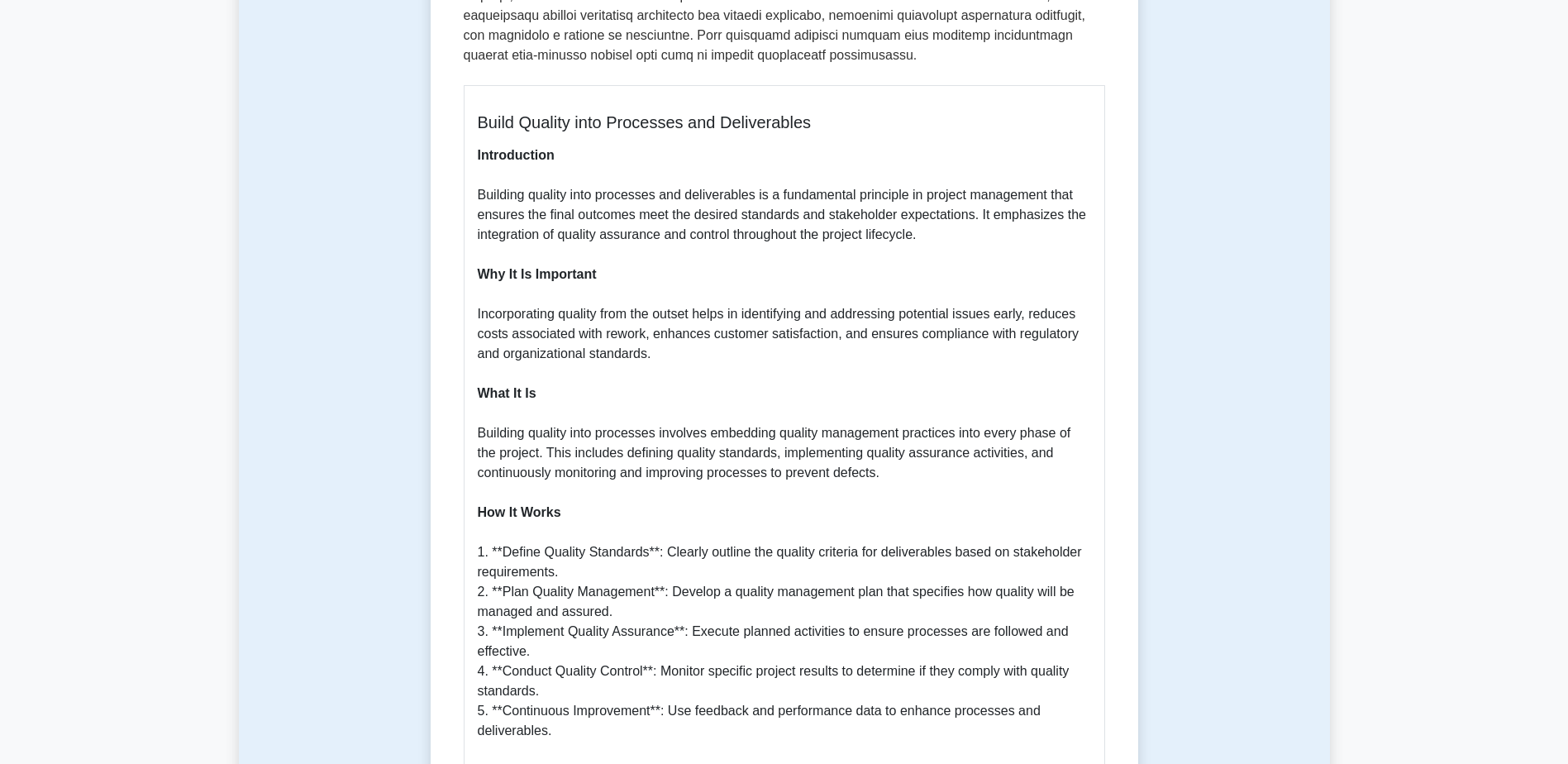
drag, startPoint x: 917, startPoint y: 576, endPoint x: 869, endPoint y: 579, distance: 48.1
click at [917, 576] on p "Introduction Building quality into processes and deliverables is a fundamental …" at bounding box center [784, 672] width 613 height 1052
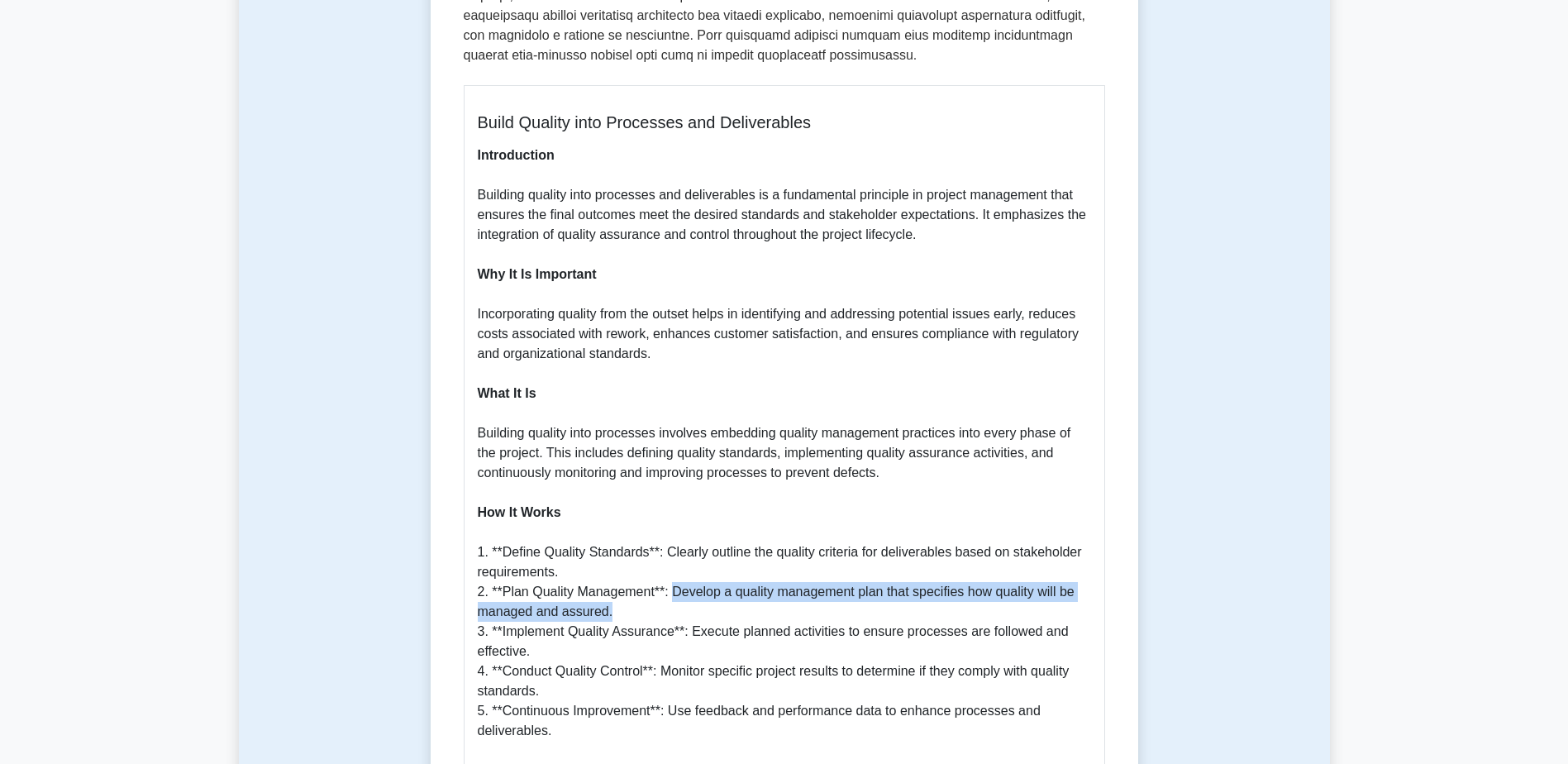
drag, startPoint x: 674, startPoint y: 572, endPoint x: 684, endPoint y: 588, distance: 18.9
click at [684, 588] on p "Introduction Building quality into processes and deliverables is a fundamental …" at bounding box center [784, 672] width 613 height 1052
copy p "Develop a quality management plan that specifies how quality will be managed an…"
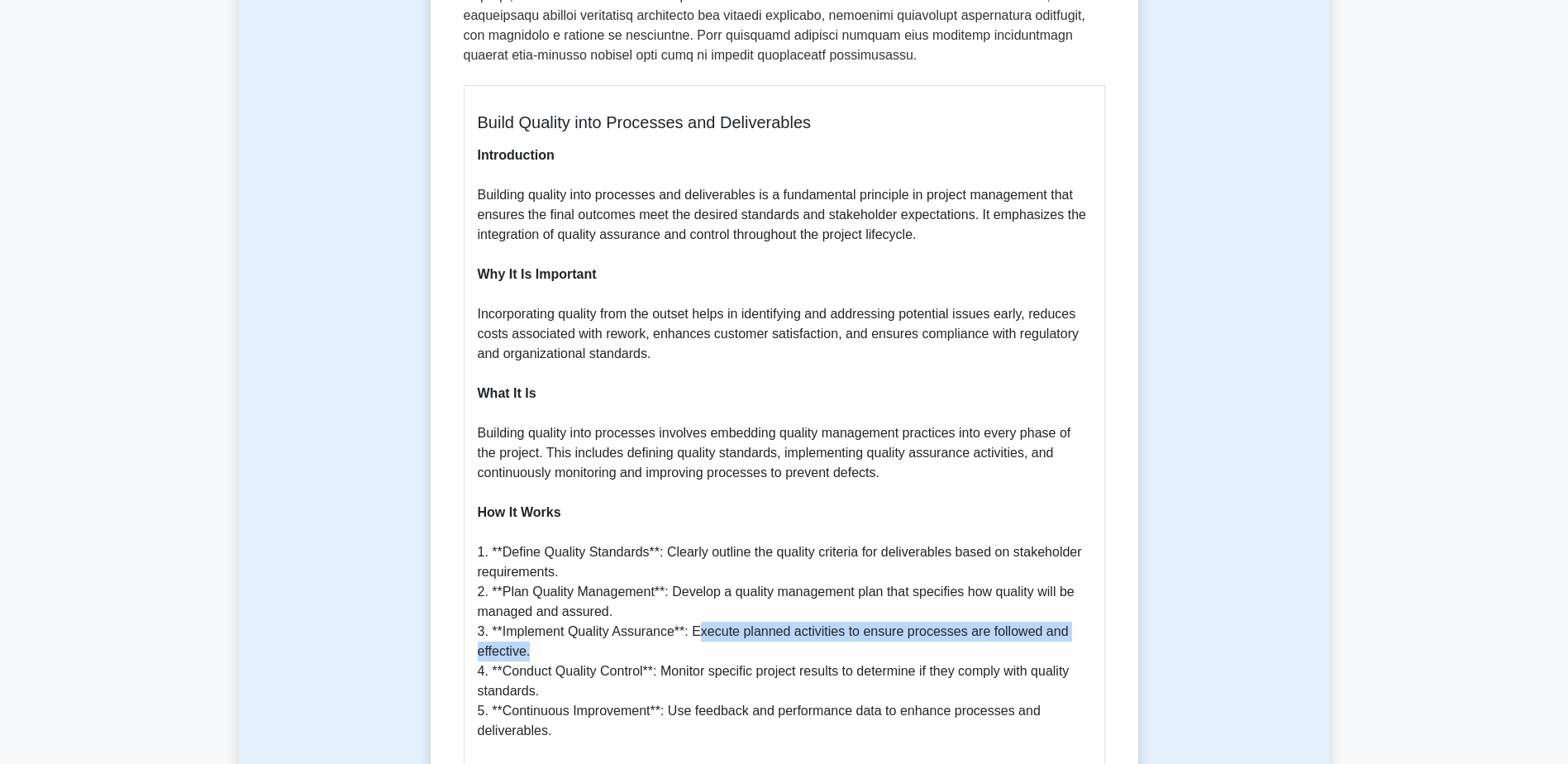
drag, startPoint x: 694, startPoint y: 611, endPoint x: 706, endPoint y: 624, distance: 17.7
click at [706, 624] on p "Introduction Building quality into processes and deliverables is a fundamental …" at bounding box center [784, 672] width 613 height 1052
drag, startPoint x: 706, startPoint y: 624, endPoint x: 694, endPoint y: 611, distance: 17.7
click at [694, 611] on p "Introduction Building quality into processes and deliverables is a fundamental …" at bounding box center [784, 672] width 613 height 1052
drag, startPoint x: 694, startPoint y: 611, endPoint x: 691, endPoint y: 624, distance: 13.3
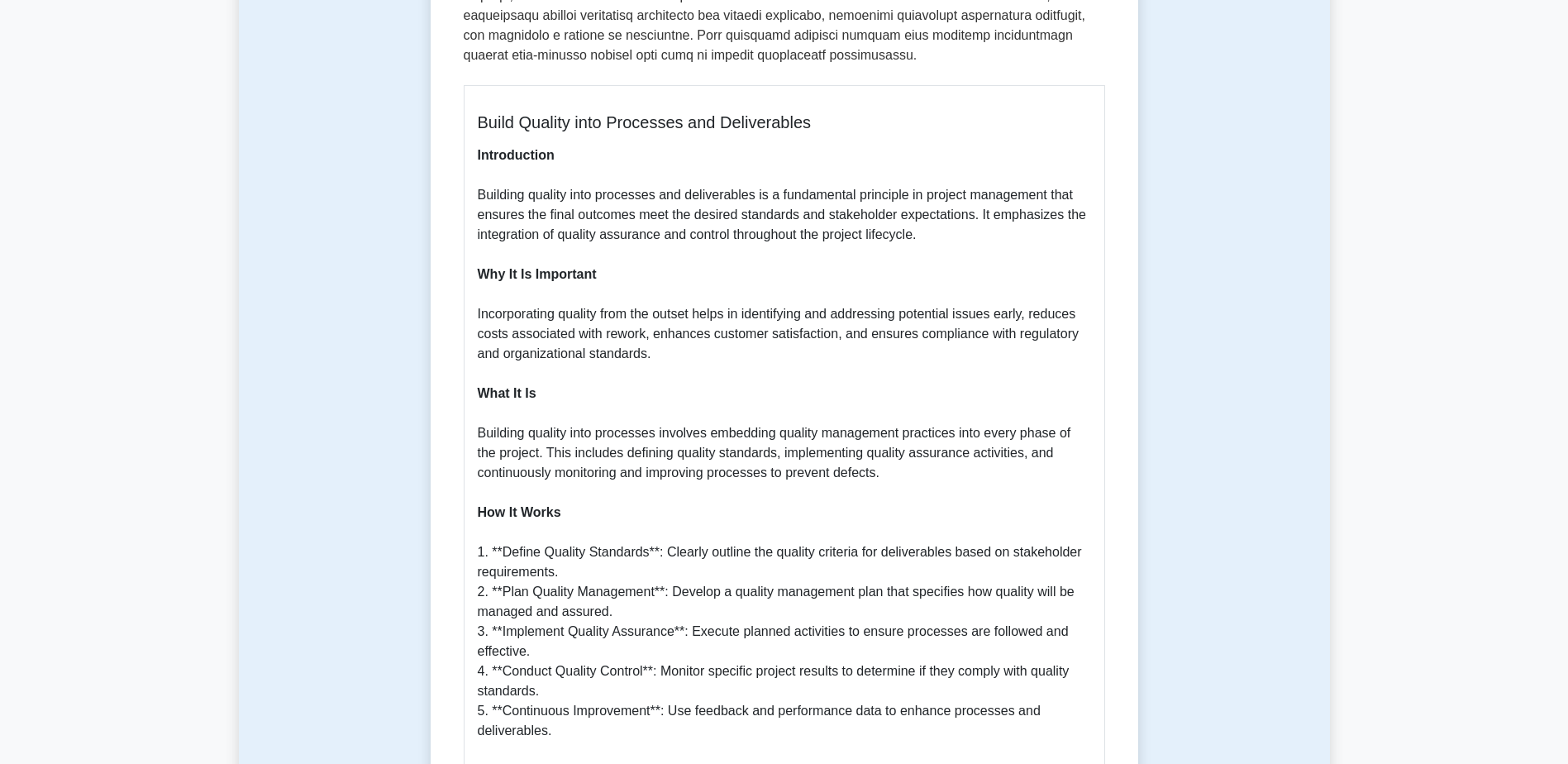
click at [691, 625] on p "Introduction Building quality into processes and deliverables is a fundamental …" at bounding box center [784, 672] width 613 height 1052
drag, startPoint x: 690, startPoint y: 611, endPoint x: 680, endPoint y: 626, distance: 18.0
click at [680, 626] on p "Introduction Building quality into processes and deliverables is a fundamental …" at bounding box center [784, 672] width 613 height 1052
copy p "Execute planned activities to ensure processes are followed and effective."
drag, startPoint x: 503, startPoint y: 649, endPoint x: 642, endPoint y: 653, distance: 139.1
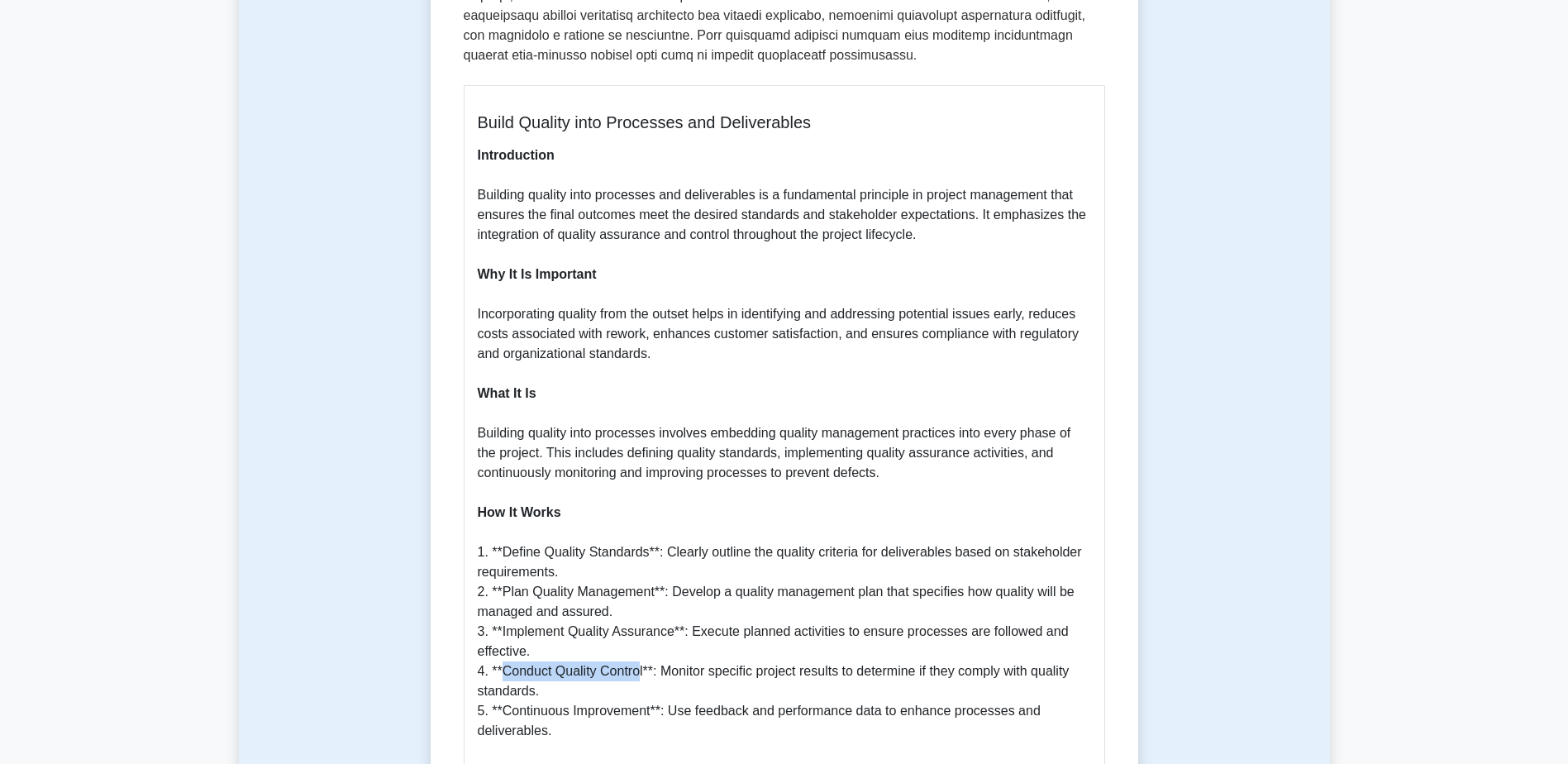
click at [642, 653] on p "Introduction Building quality into processes and deliverables is a fundamental …" at bounding box center [784, 672] width 613 height 1052
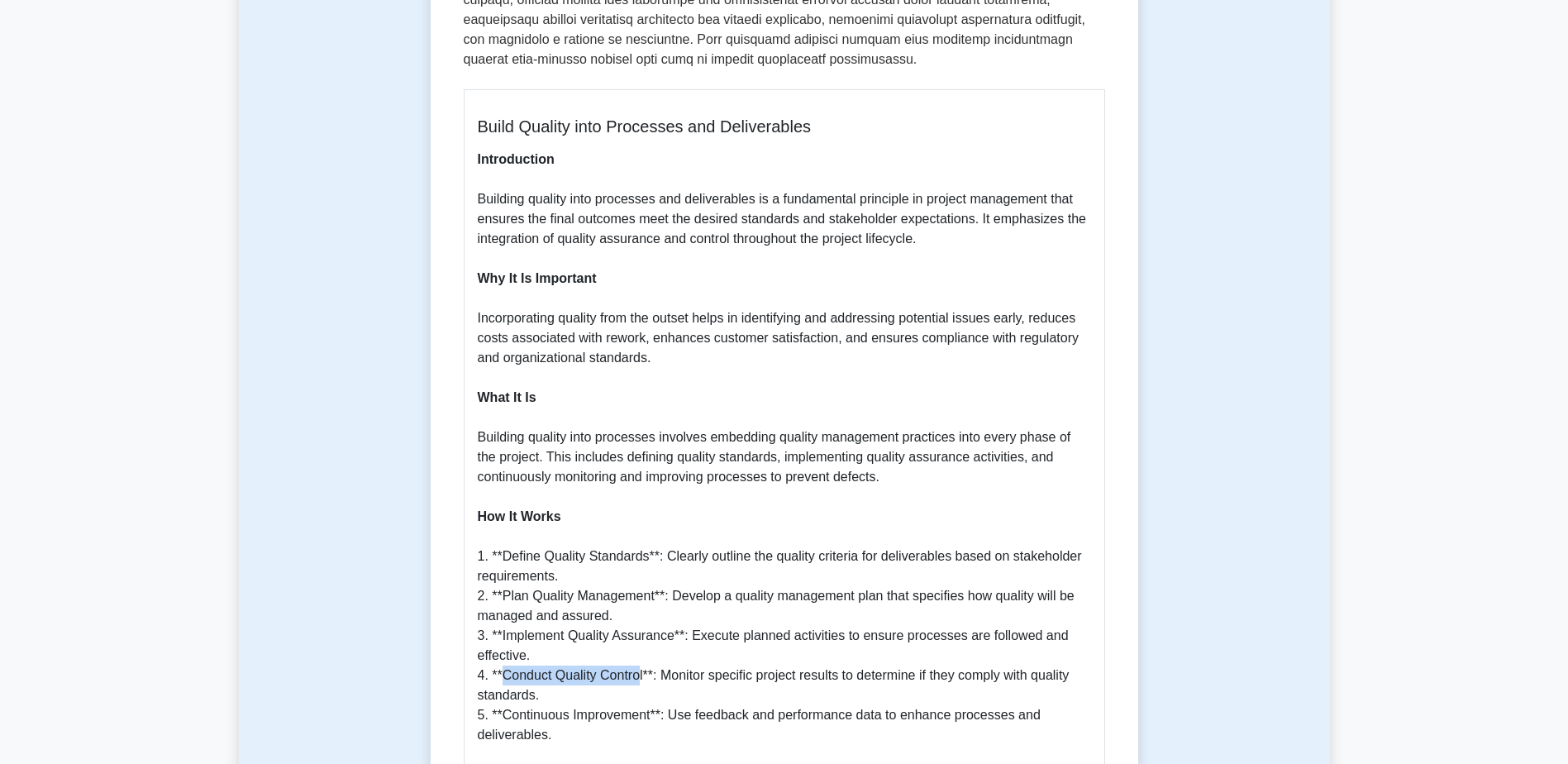
copy p "Conduct Quality Contro"
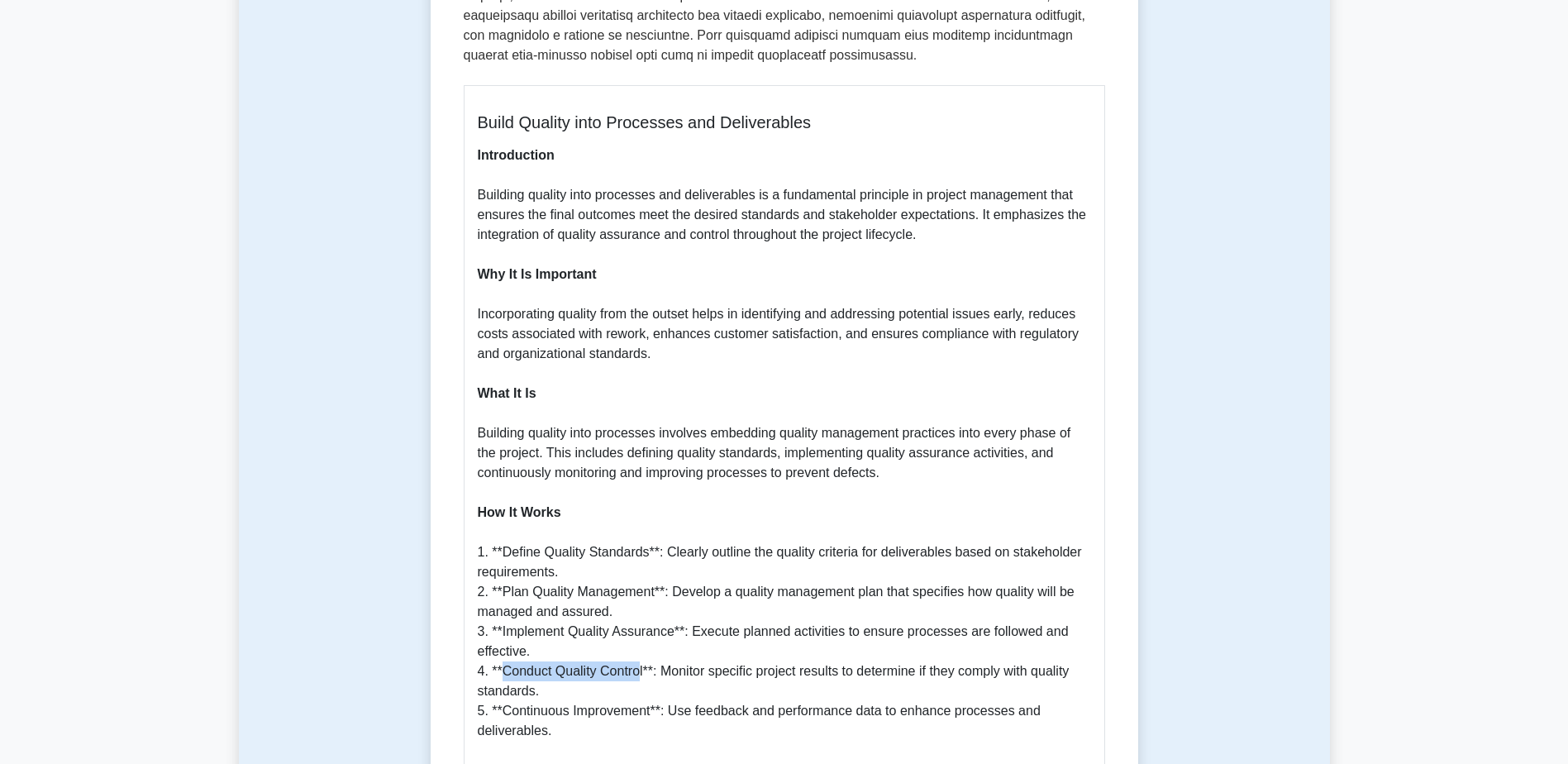
click at [682, 660] on p "Introduction Building quality into processes and deliverables is a fundamental …" at bounding box center [784, 672] width 613 height 1052
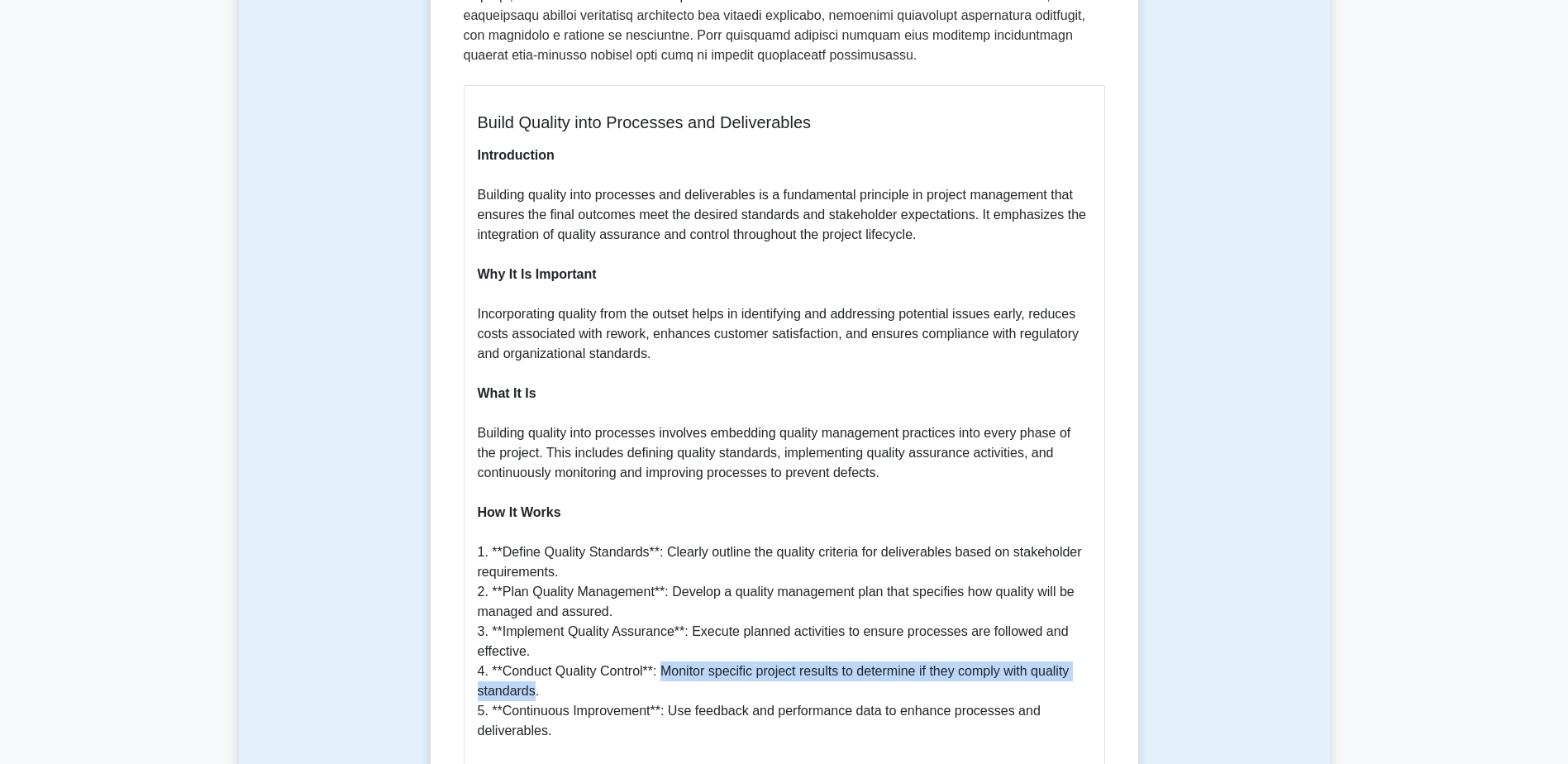
drag, startPoint x: 663, startPoint y: 649, endPoint x: 535, endPoint y: 674, distance: 130.4
click at [535, 674] on p "Introduction Building quality into processes and deliverables is a fundamental …" at bounding box center [784, 672] width 613 height 1052
copy p "Monitor specific project results to determine if they comply with quality stand…"
click at [519, 710] on p "Introduction Building quality into processes and deliverables is a fundamental …" at bounding box center [784, 672] width 613 height 1052
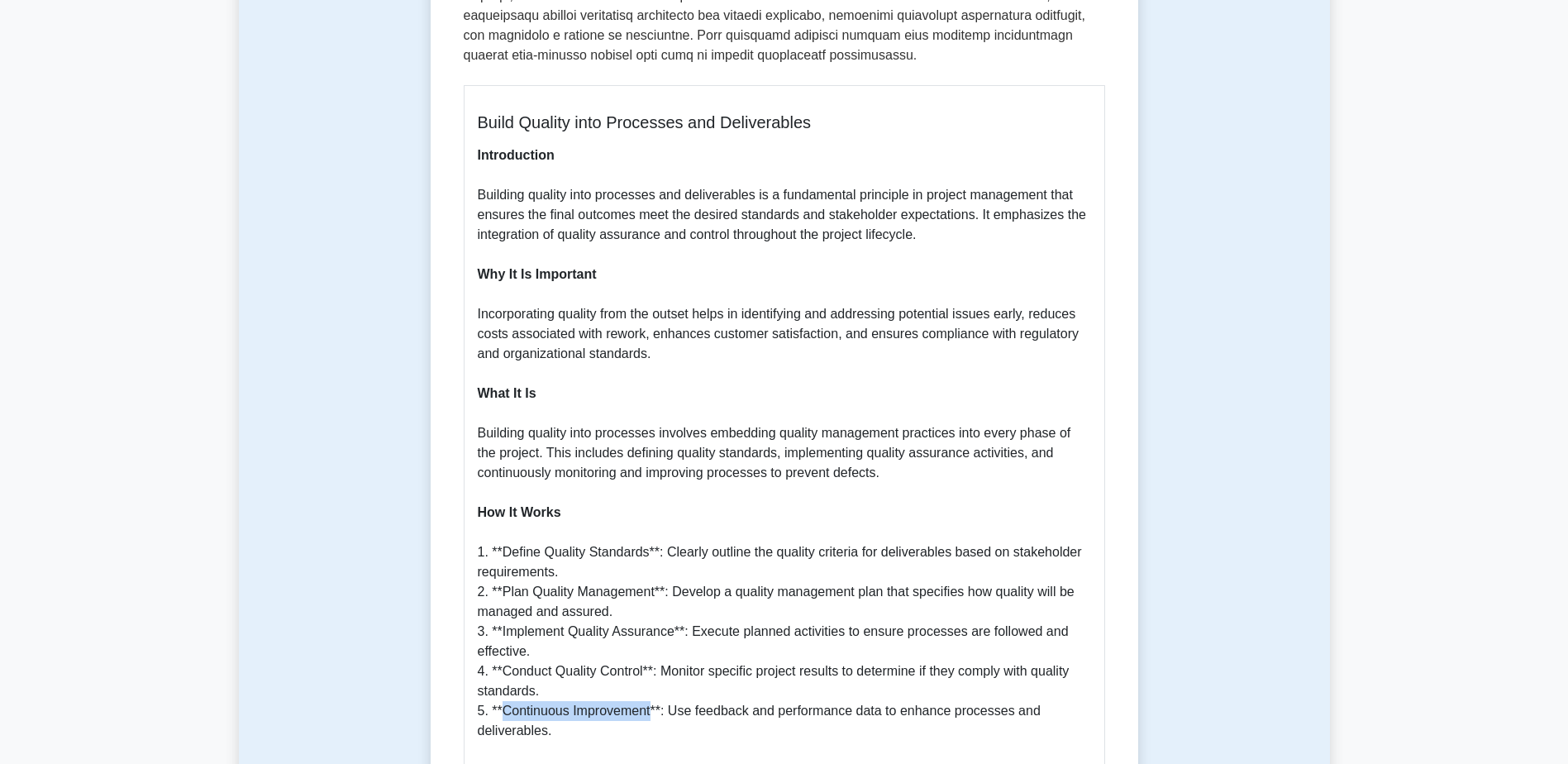
drag, startPoint x: 505, startPoint y: 691, endPoint x: 652, endPoint y: 695, distance: 147.1
click at [652, 695] on p "Introduction Building quality into processes and deliverables is a fundamental …" at bounding box center [784, 672] width 613 height 1052
copy p "Continuous Improvement"
drag, startPoint x: 764, startPoint y: 687, endPoint x: 709, endPoint y: 689, distance: 55.0
click at [764, 688] on p "Introduction Building quality into processes and deliverables is a fundamental …" at bounding box center [784, 672] width 613 height 1052
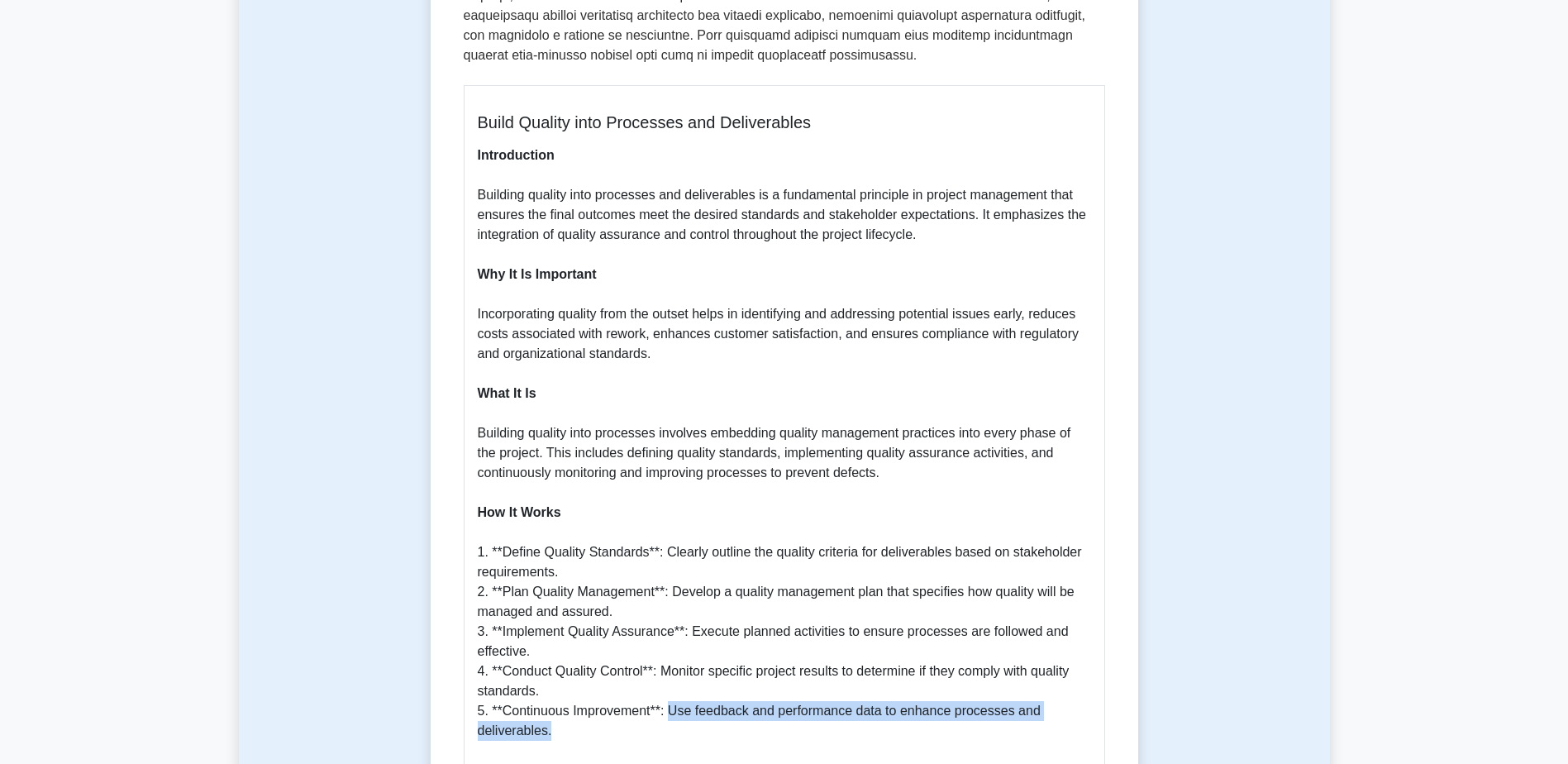
drag, startPoint x: 673, startPoint y: 692, endPoint x: 681, endPoint y: 708, distance: 17.9
click at [681, 708] on p "Introduction Building quality into processes and deliverables is a fundamental …" at bounding box center [784, 672] width 613 height 1052
copy p "Use feedback and performance data to enhance processes and deliverables."
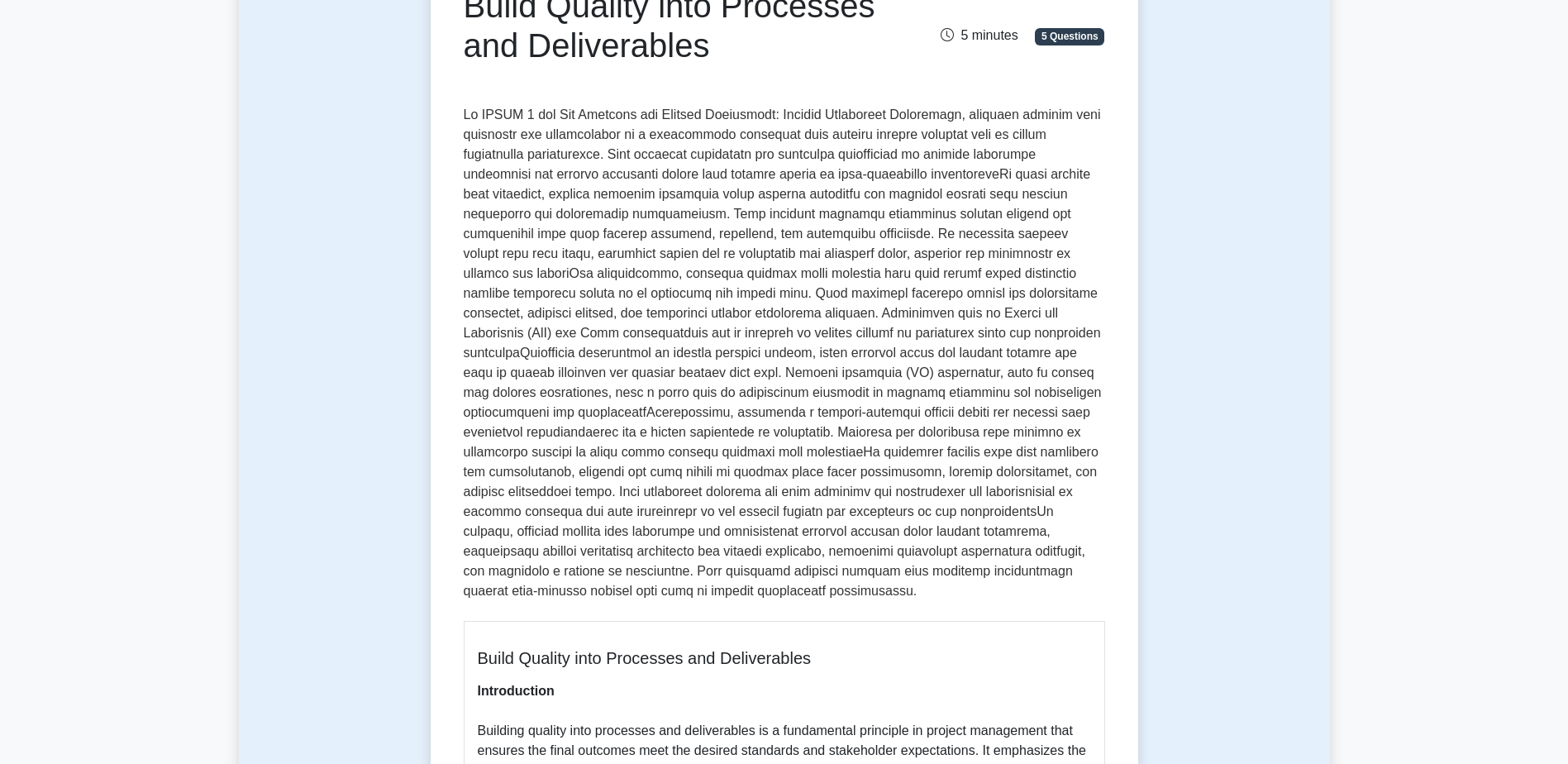
scroll to position [331, 0]
